Goal: Task Accomplishment & Management: Manage account settings

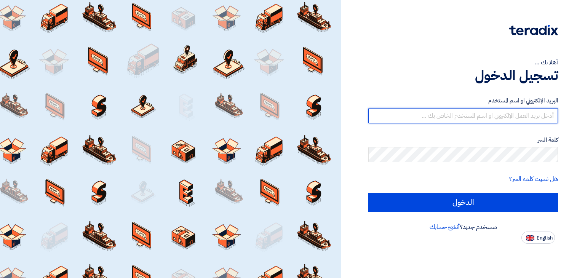
click at [497, 112] on input "text" at bounding box center [464, 115] width 190 height 15
type input "[PERSON_NAME][EMAIL_ADDRESS][DOMAIN_NAME]"
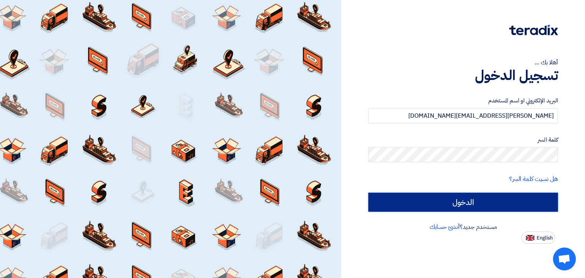
click at [481, 203] on input "الدخول" at bounding box center [464, 202] width 190 height 19
type input "Sign in"
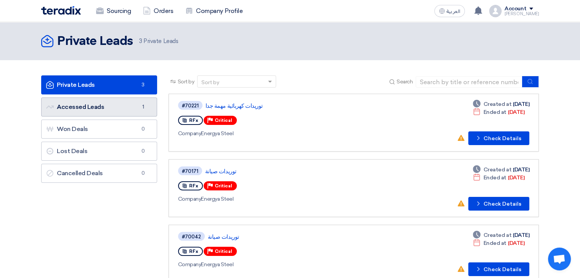
click at [135, 109] on link "Accessed Leads Accessed Leads 1" at bounding box center [99, 107] width 116 height 19
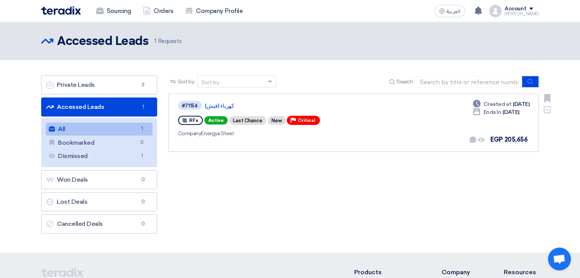
click at [214, 101] on div "#71154 كهرباء ([GEOGRAPHIC_DATA])" at bounding box center [287, 105] width 219 height 10
click at [214, 103] on link "كهرباء (فيش)" at bounding box center [300, 106] width 191 height 7
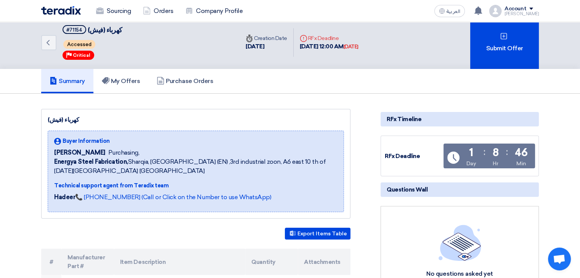
scroll to position [6, 0]
click at [118, 82] on h5 "My Offers" at bounding box center [121, 81] width 38 height 8
